Goal: Find specific page/section: Find specific page/section

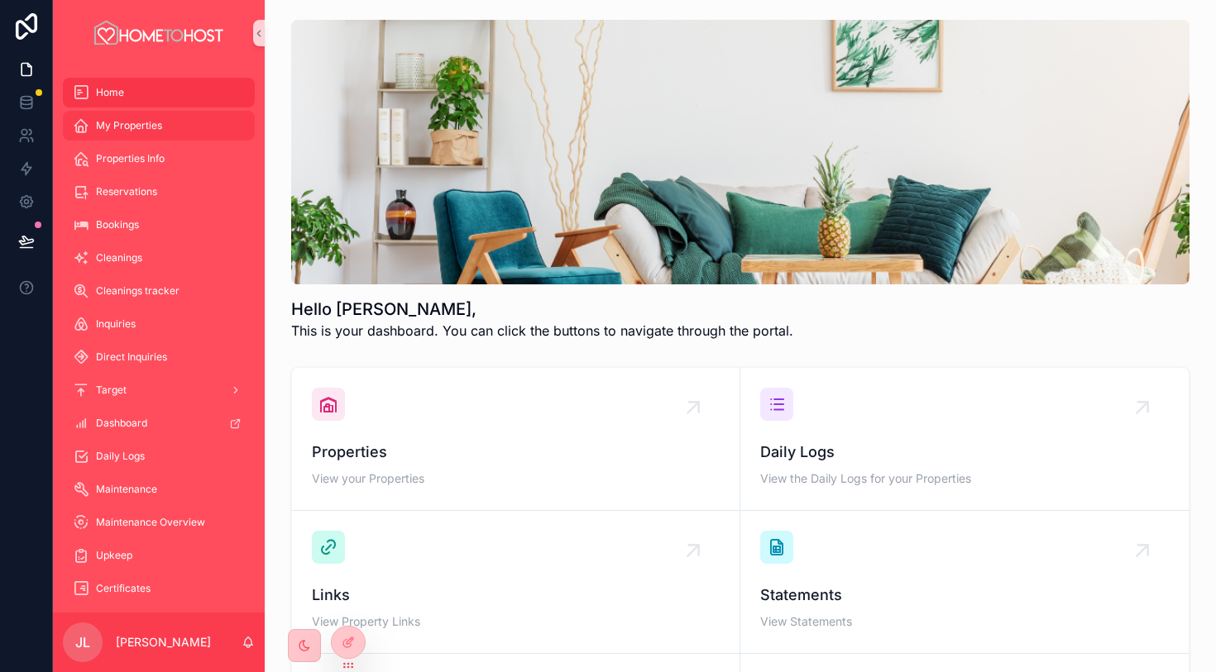
click at [145, 124] on span "My Properties" at bounding box center [129, 125] width 66 height 13
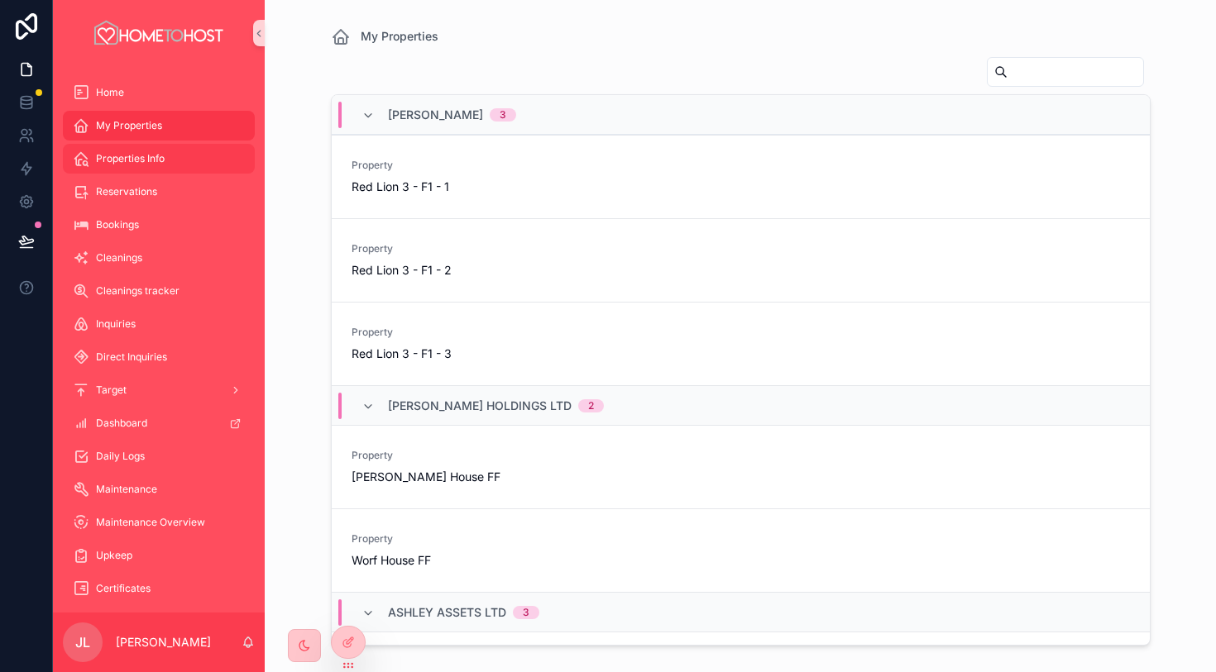
click at [153, 165] on div "Properties Info" at bounding box center [159, 159] width 172 height 26
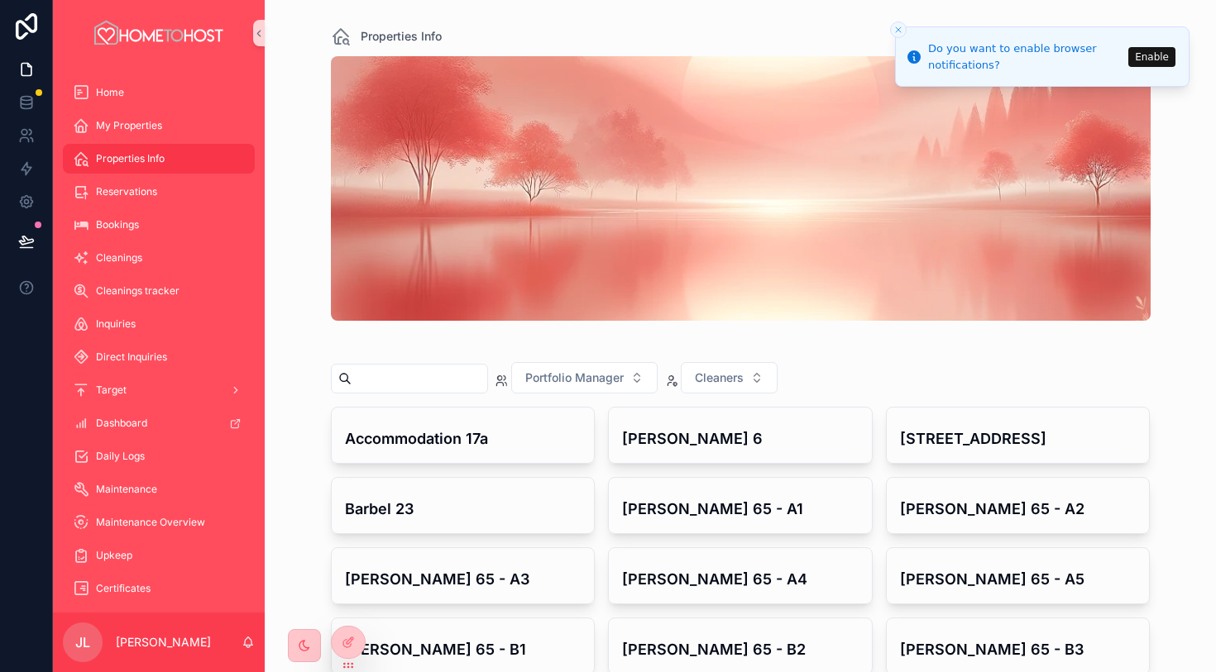
click at [897, 32] on icon "Close toast" at bounding box center [898, 30] width 10 height 10
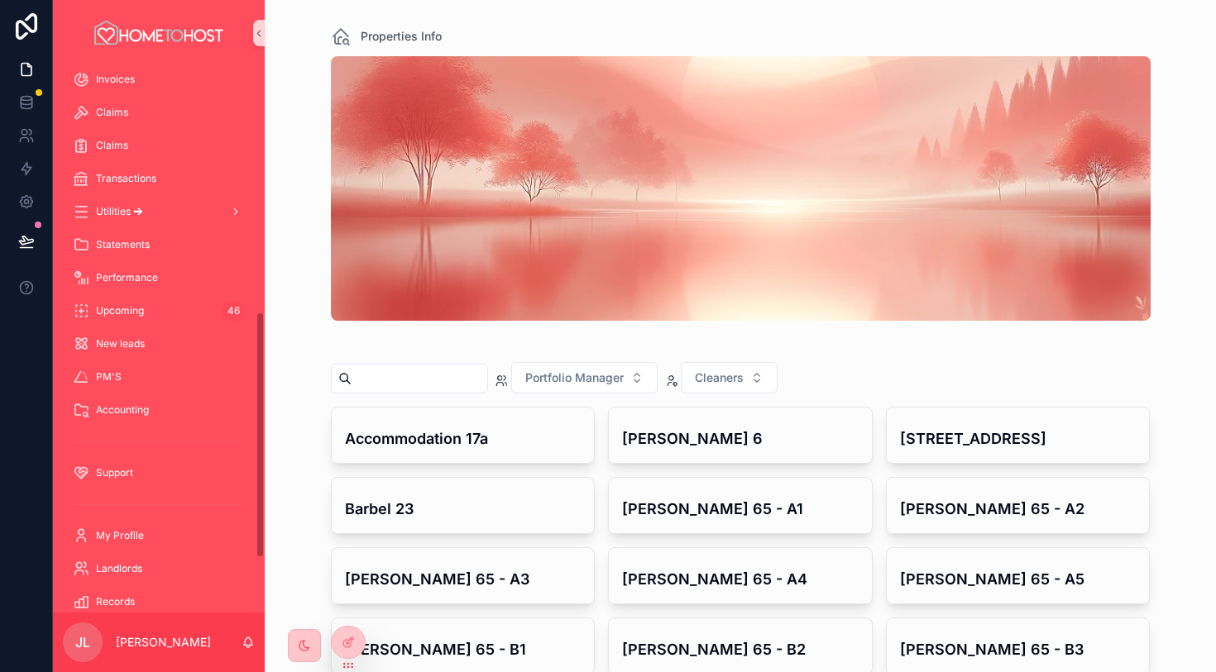
scroll to position [664, 0]
